Goal: Task Accomplishment & Management: Manage account settings

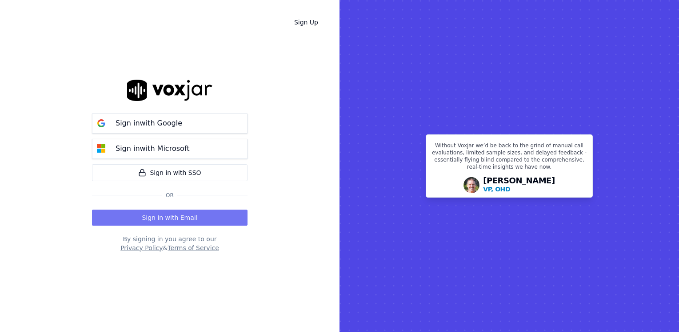
click at [200, 214] on button "Sign in with Email" at bounding box center [170, 217] width 156 height 16
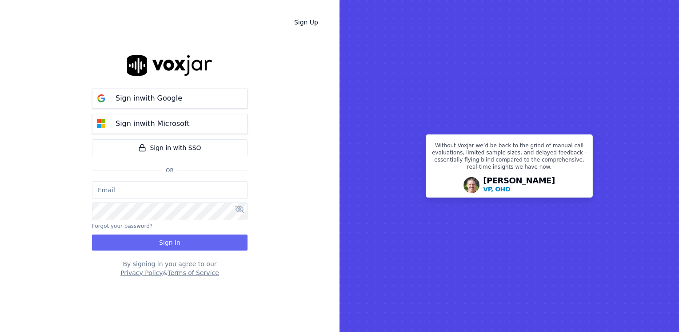
click at [153, 188] on input "email" at bounding box center [170, 190] width 156 height 18
type input "[EMAIL_ADDRESS][DOMAIN_NAME]"
click at [0, 212] on html "Sign Up Sign in with Google Sign in with Microsoft Sign in with SSO Or [EMAIL_A…" at bounding box center [339, 166] width 679 height 332
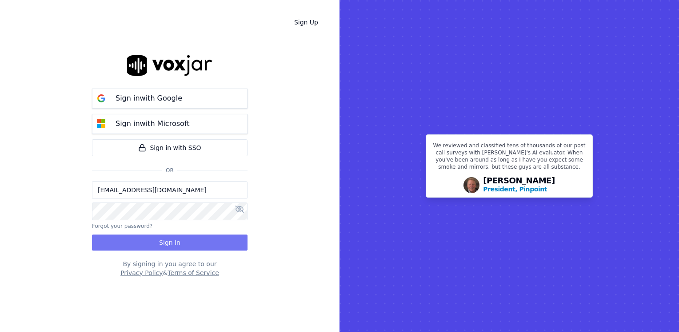
click at [181, 241] on button "Sign In" at bounding box center [170, 242] width 156 height 16
